Goal: Find contact information: Find contact information

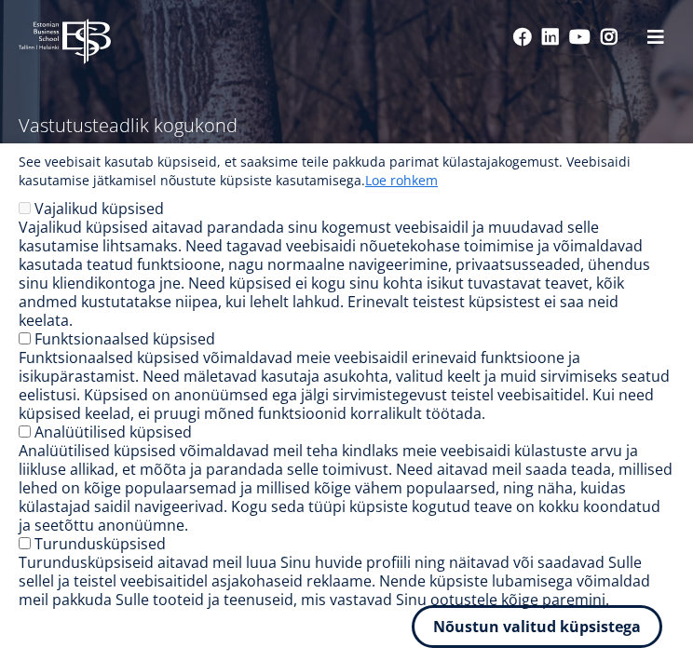
click at [533, 629] on button "Nõustun valitud küpsistega" at bounding box center [537, 626] width 250 height 43
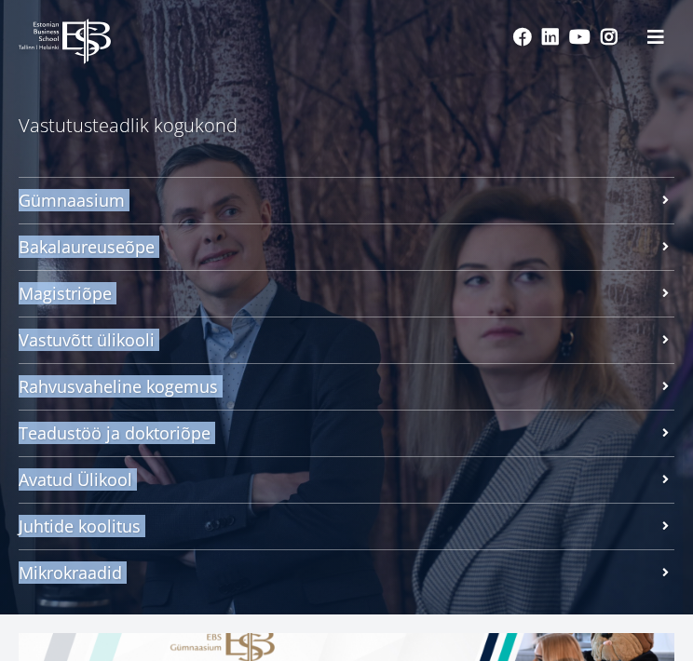
drag, startPoint x: 533, startPoint y: 629, endPoint x: 514, endPoint y: 119, distance: 510.5
click at [514, 119] on p "Vastutusteadlik kogukond" at bounding box center [346, 126] width 655 height 28
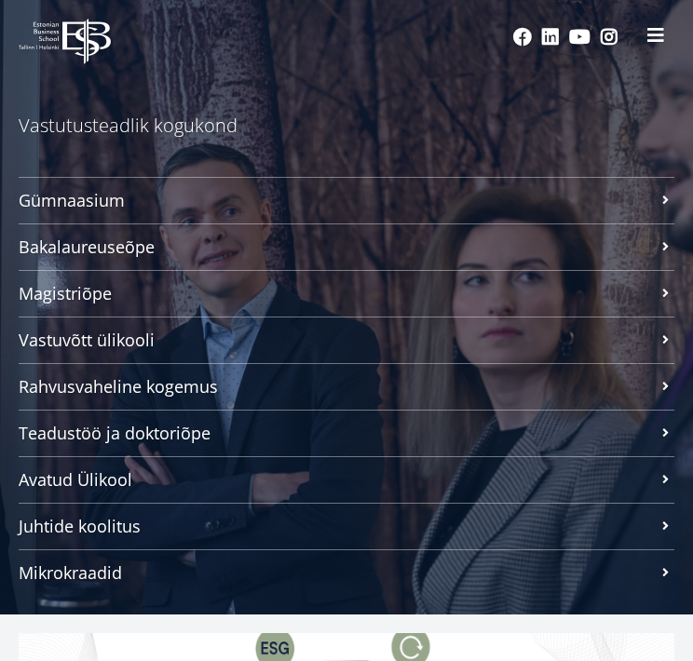
click at [652, 30] on span at bounding box center [655, 35] width 19 height 19
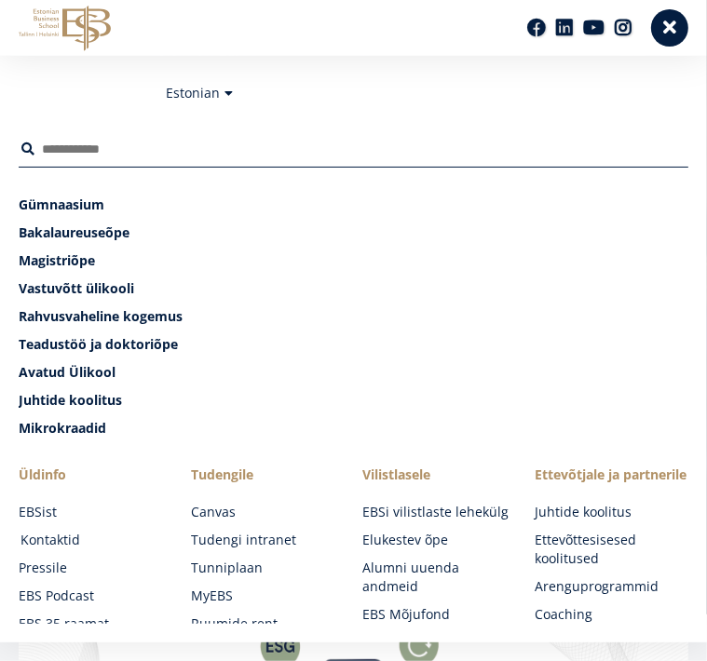
click at [54, 533] on link "Kontaktid" at bounding box center [97, 540] width 154 height 19
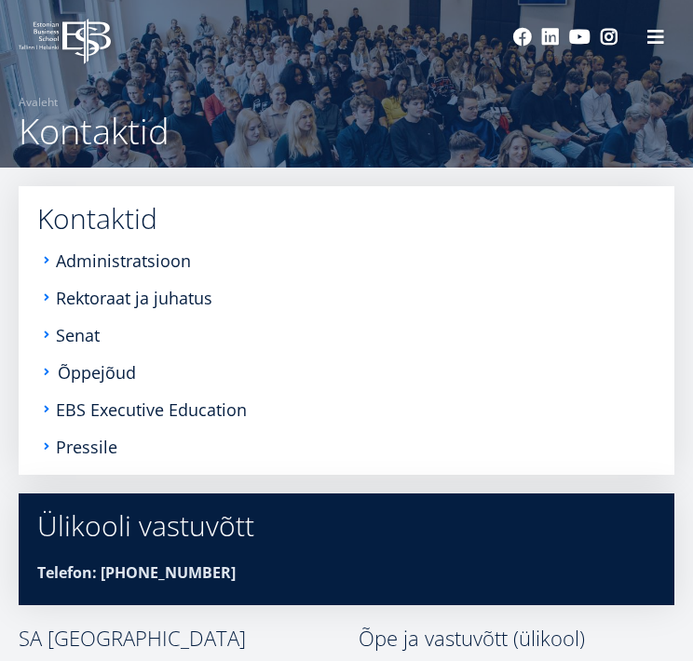
click at [92, 372] on link "Õppejõud" at bounding box center [97, 372] width 78 height 19
click at [88, 310] on ul "Administratsioon Rektoraat ja juhatus Senat Õppejõud EBS Executive Education Pr…" at bounding box center [346, 353] width 618 height 205
click at [89, 304] on link "Rektoraat ja juhatus" at bounding box center [136, 298] width 156 height 19
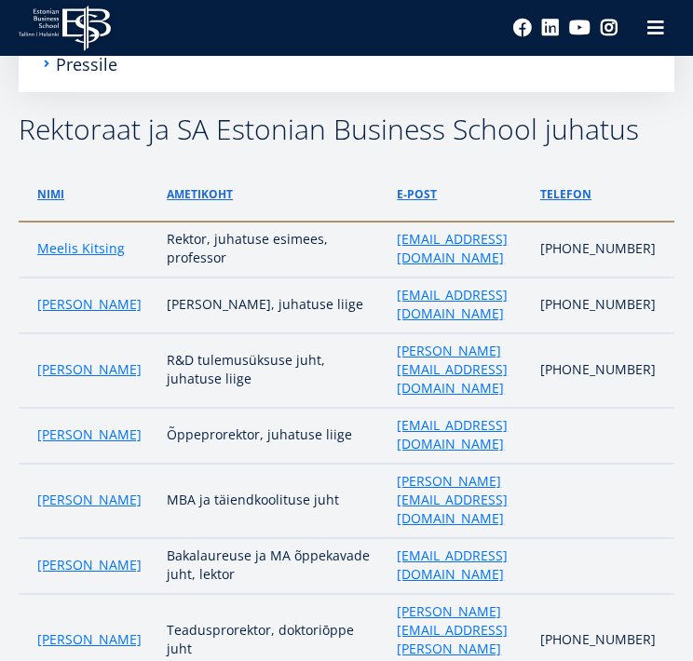
scroll to position [380, 0]
